Goal: Information Seeking & Learning: Learn about a topic

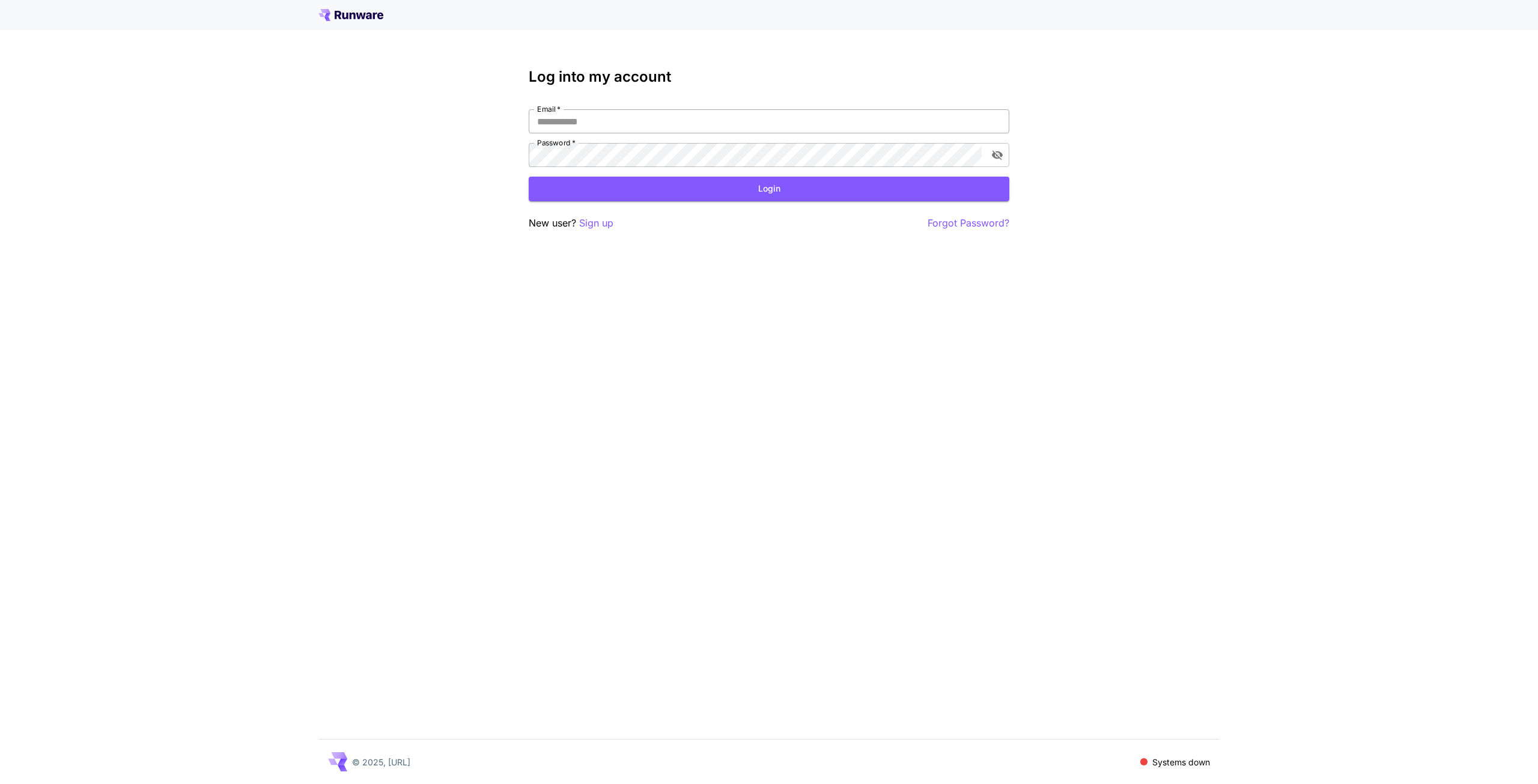
click at [651, 117] on input "Email   *" at bounding box center [769, 121] width 481 height 24
click at [359, 12] on icon at bounding box center [351, 15] width 65 height 12
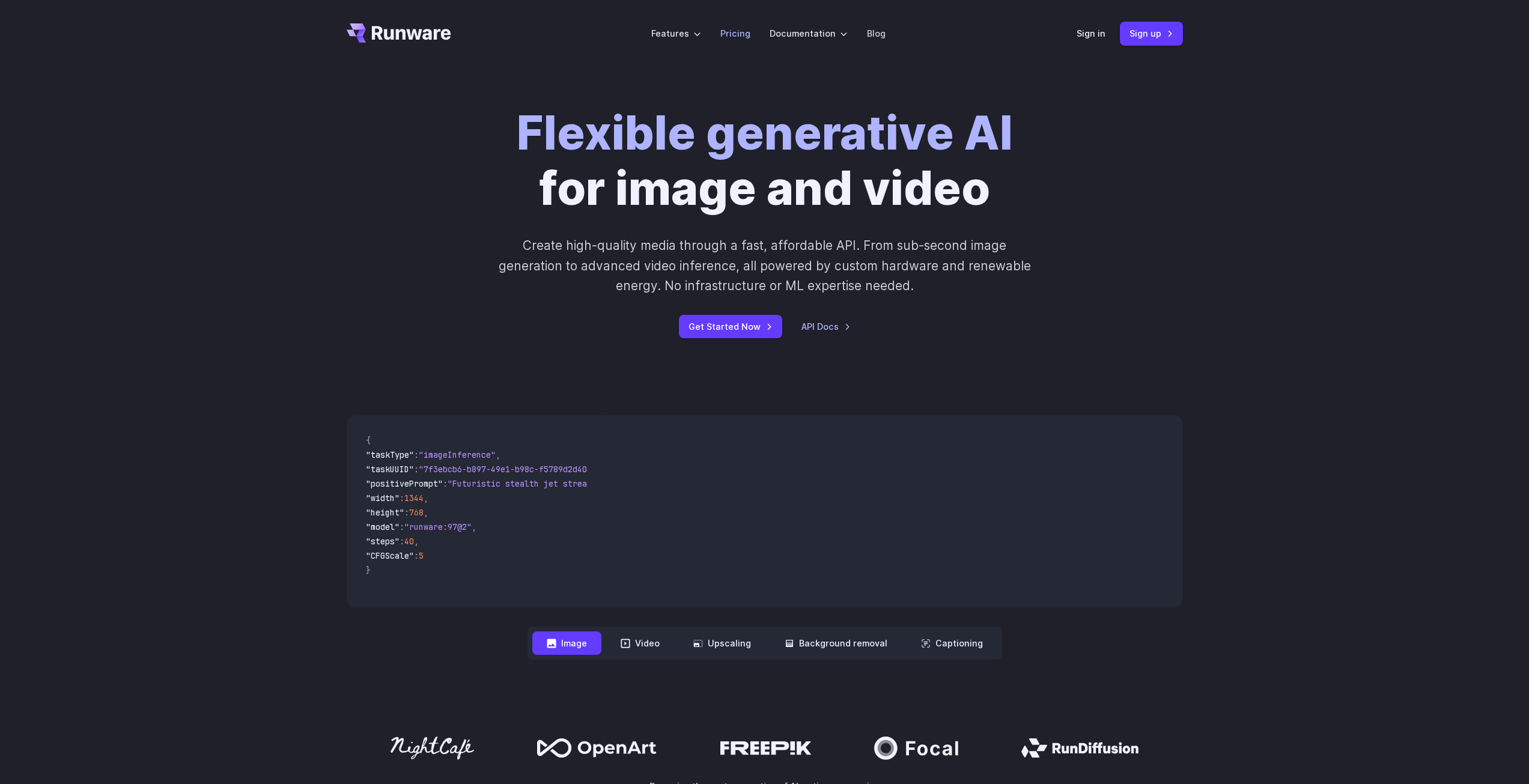
click at [723, 38] on link "Pricing" at bounding box center [735, 33] width 30 height 14
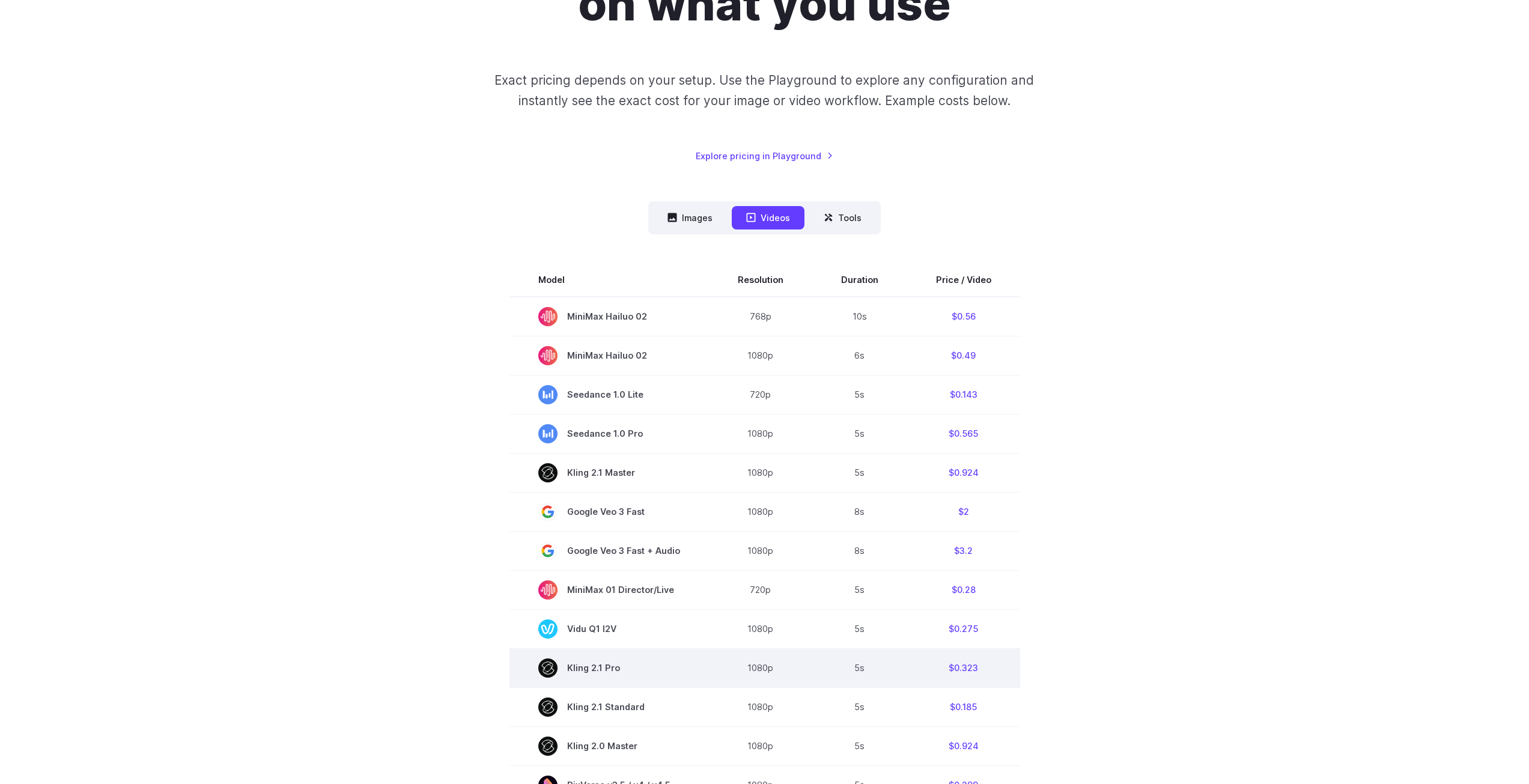
scroll to position [180, 0]
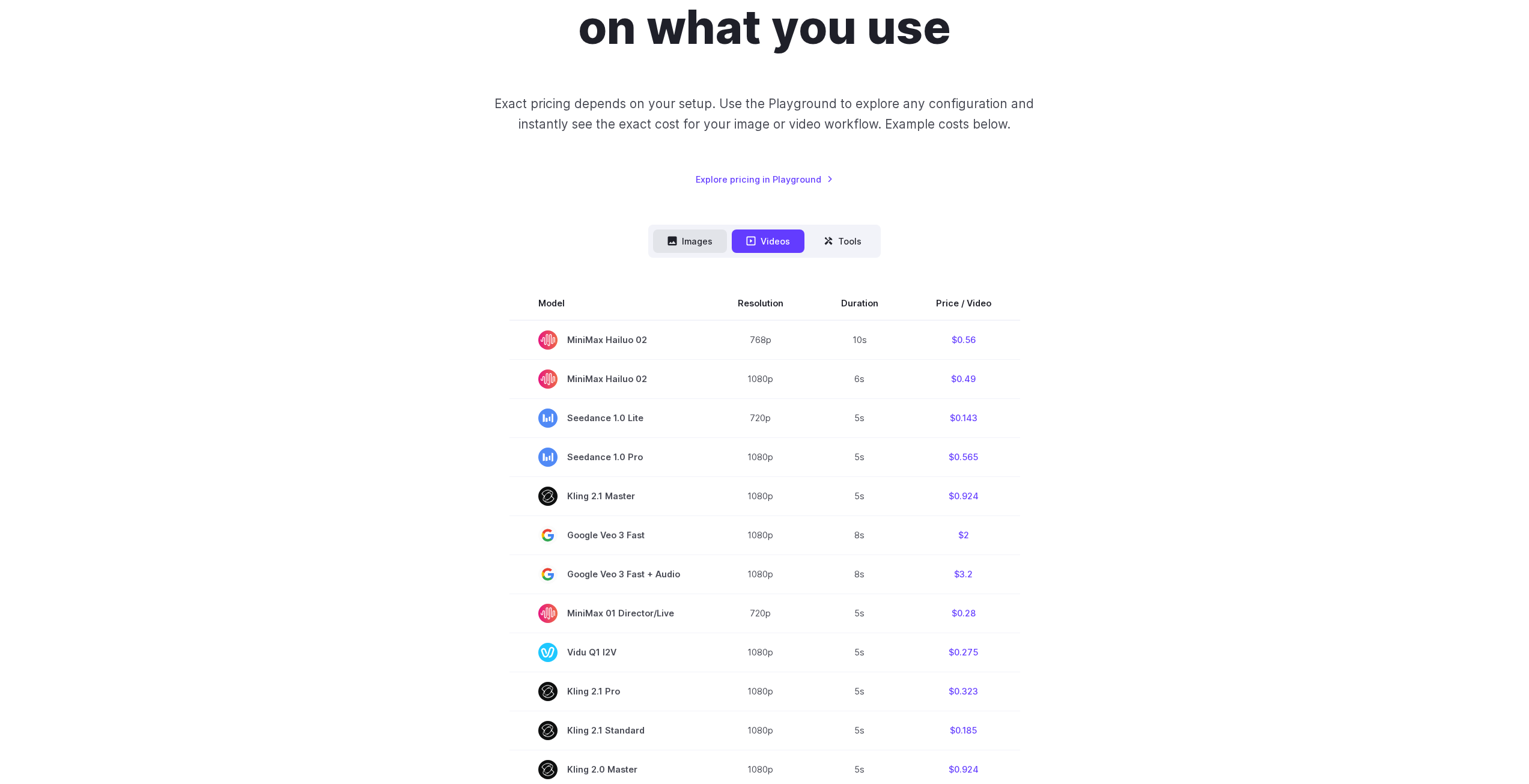
click at [701, 232] on button "Images" at bounding box center [690, 241] width 74 height 23
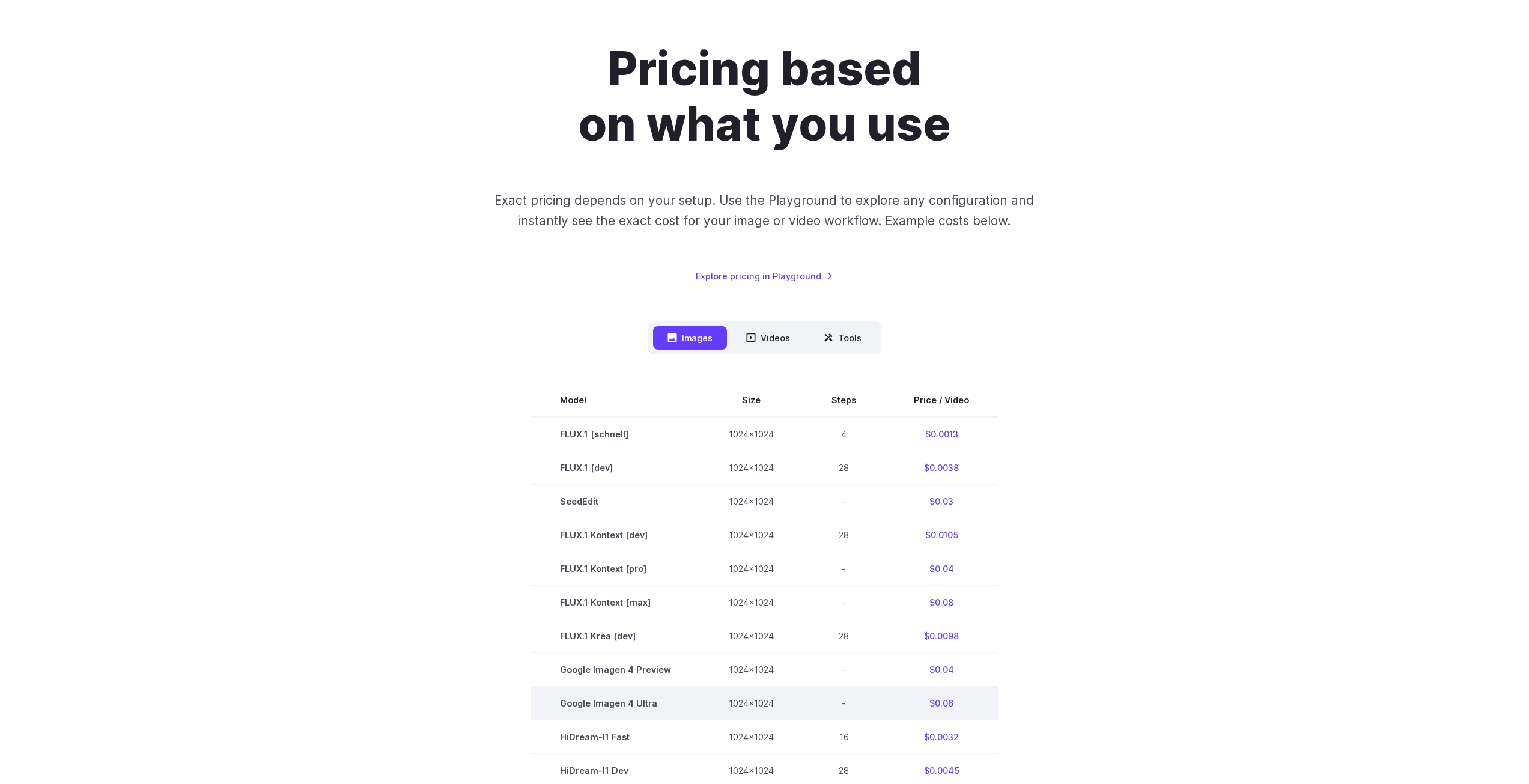
scroll to position [0, 0]
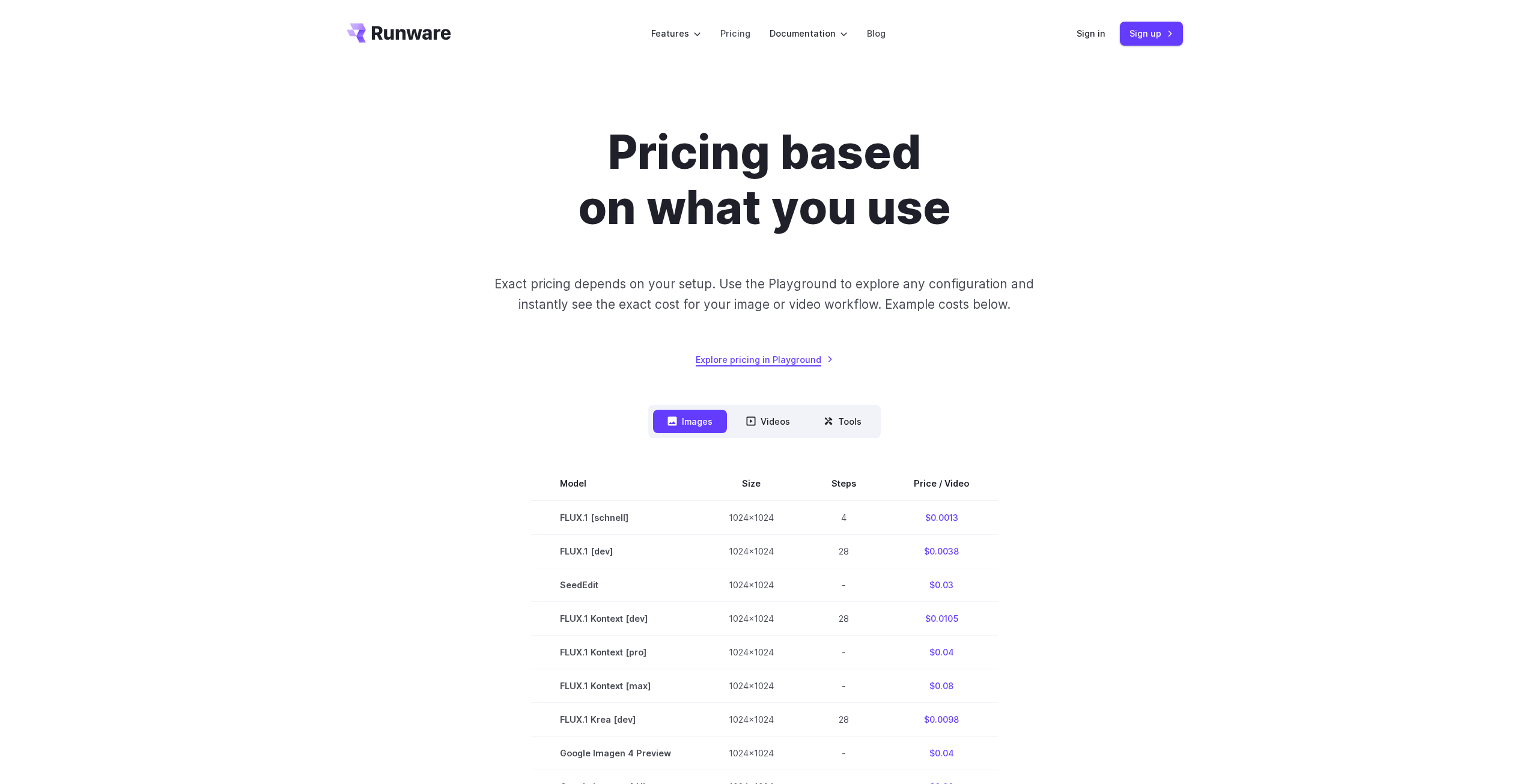
click at [800, 362] on link "Explore pricing in Playground" at bounding box center [765, 359] width 138 height 14
